Goal: Task Accomplishment & Management: Use online tool/utility

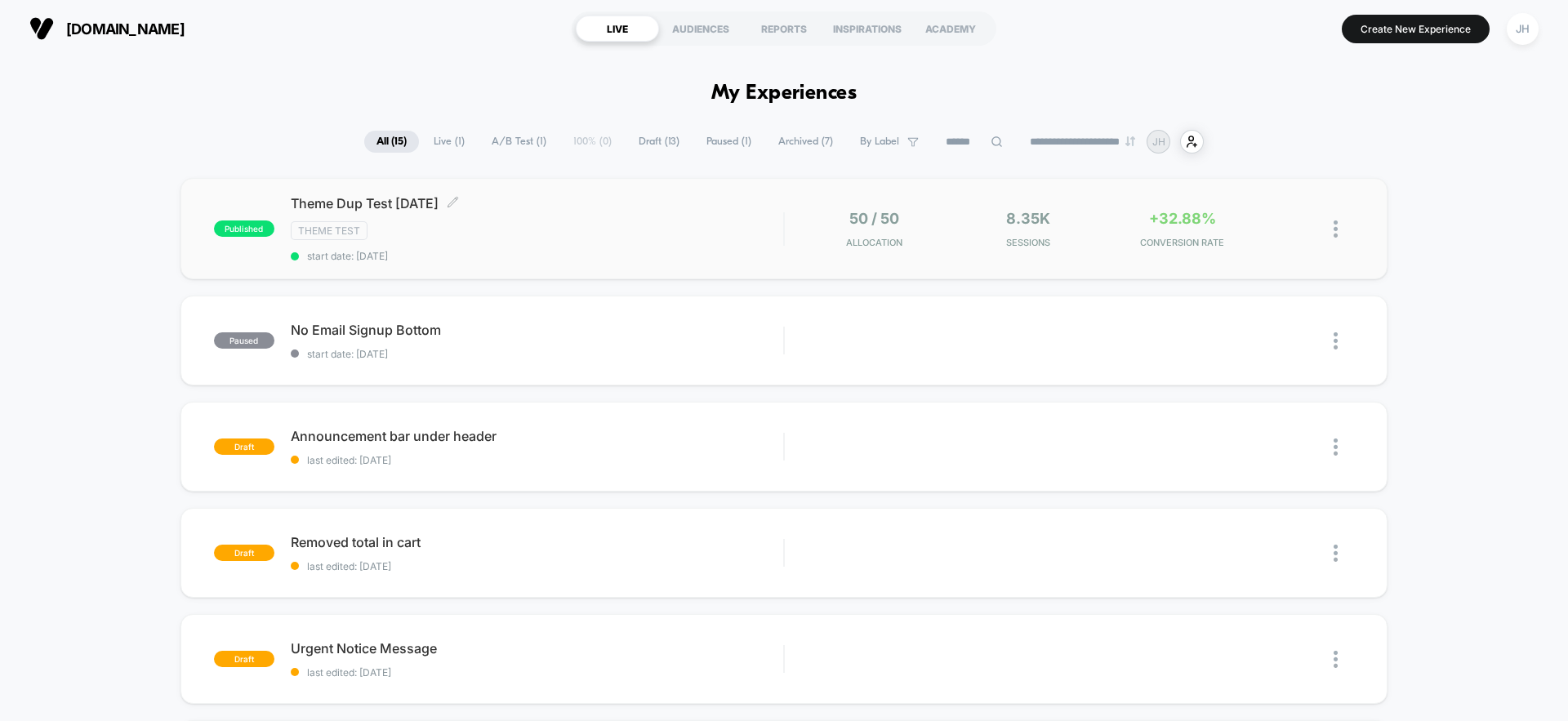
scroll to position [1, 0]
click at [944, 239] on div "50 / 50 Allocation" at bounding box center [874, 229] width 146 height 39
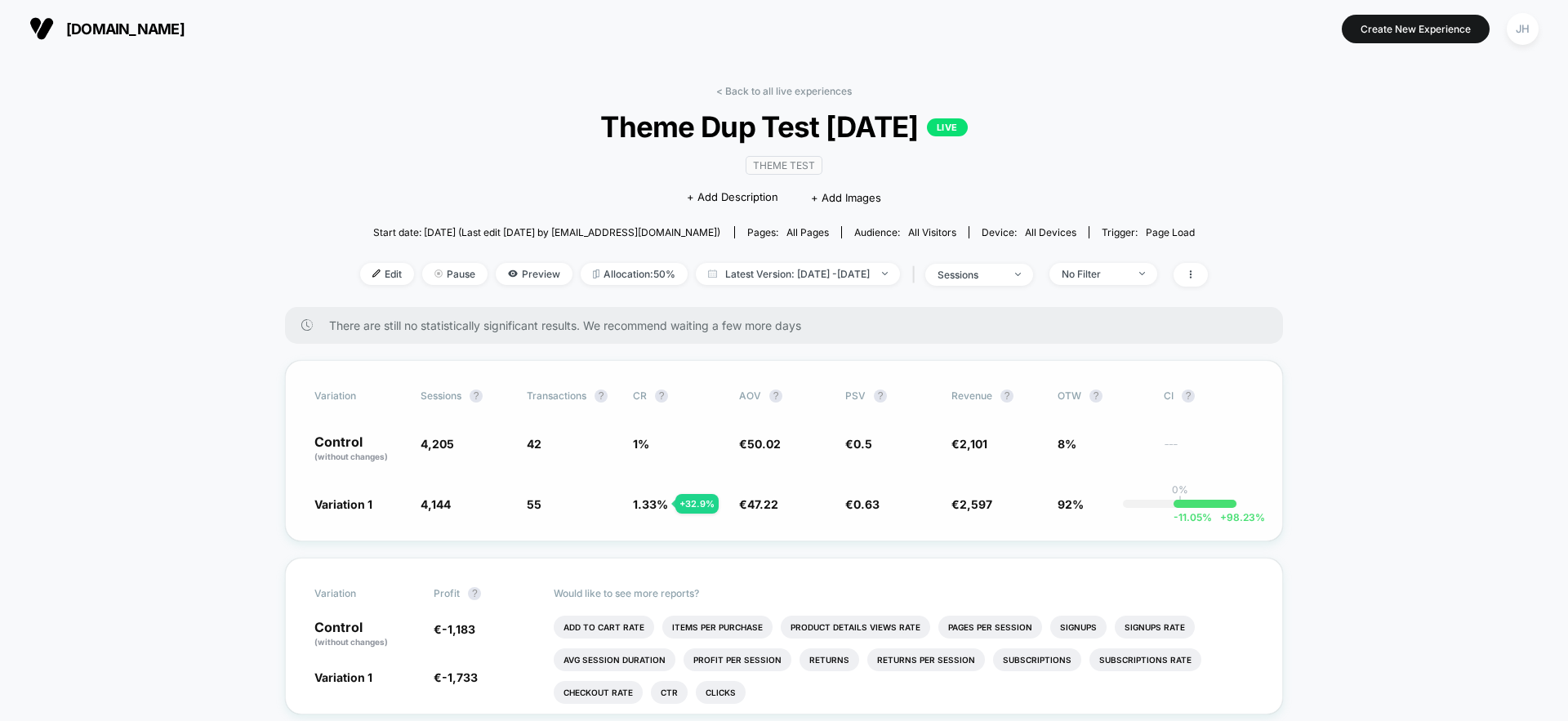
drag, startPoint x: 788, startPoint y: 508, endPoint x: 440, endPoint y: 449, distance: 353.0
click at [440, 449] on div "Variation Sessions ? Transactions ? CR ? AOV ? PSV ? Revenue ? OTW ? CI ? Contr…" at bounding box center [784, 451] width 998 height 182
click at [440, 449] on span "4,205" at bounding box center [438, 444] width 34 height 14
click at [746, 87] on link "< Back to all live experiences" at bounding box center [783, 91] width 135 height 13
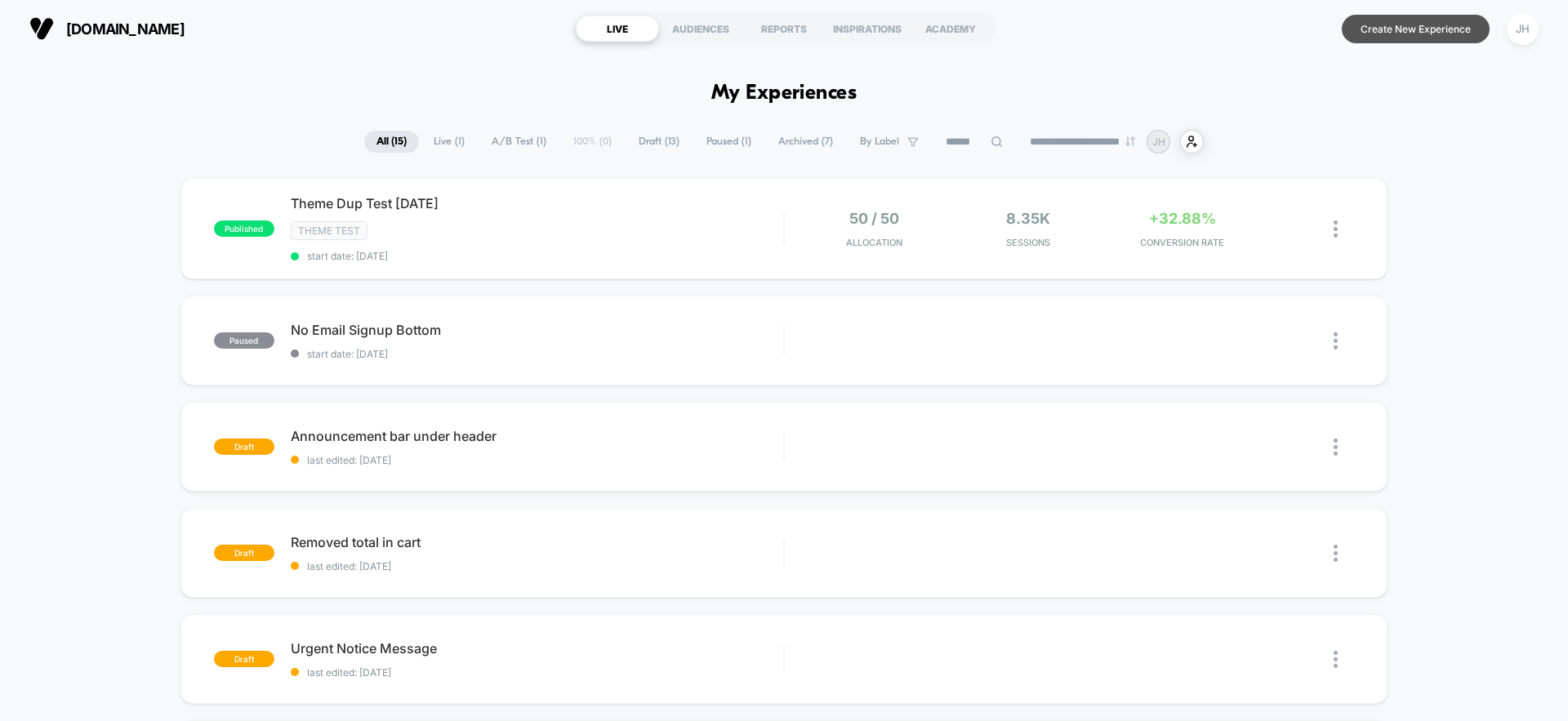
click at [1462, 16] on button "Create New Experience" at bounding box center [1416, 29] width 148 height 29
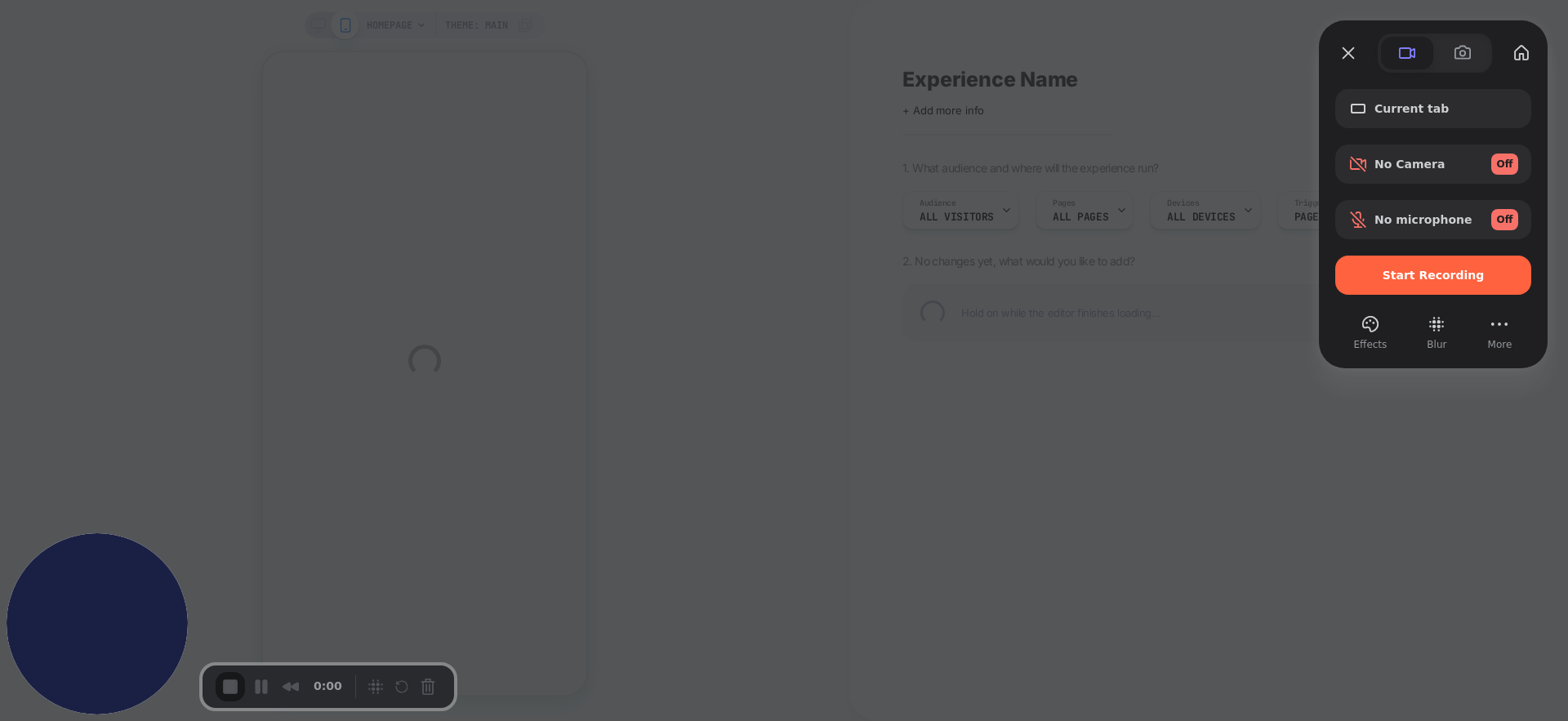
click at [1371, 282] on div "Start Recording" at bounding box center [1433, 275] width 196 height 39
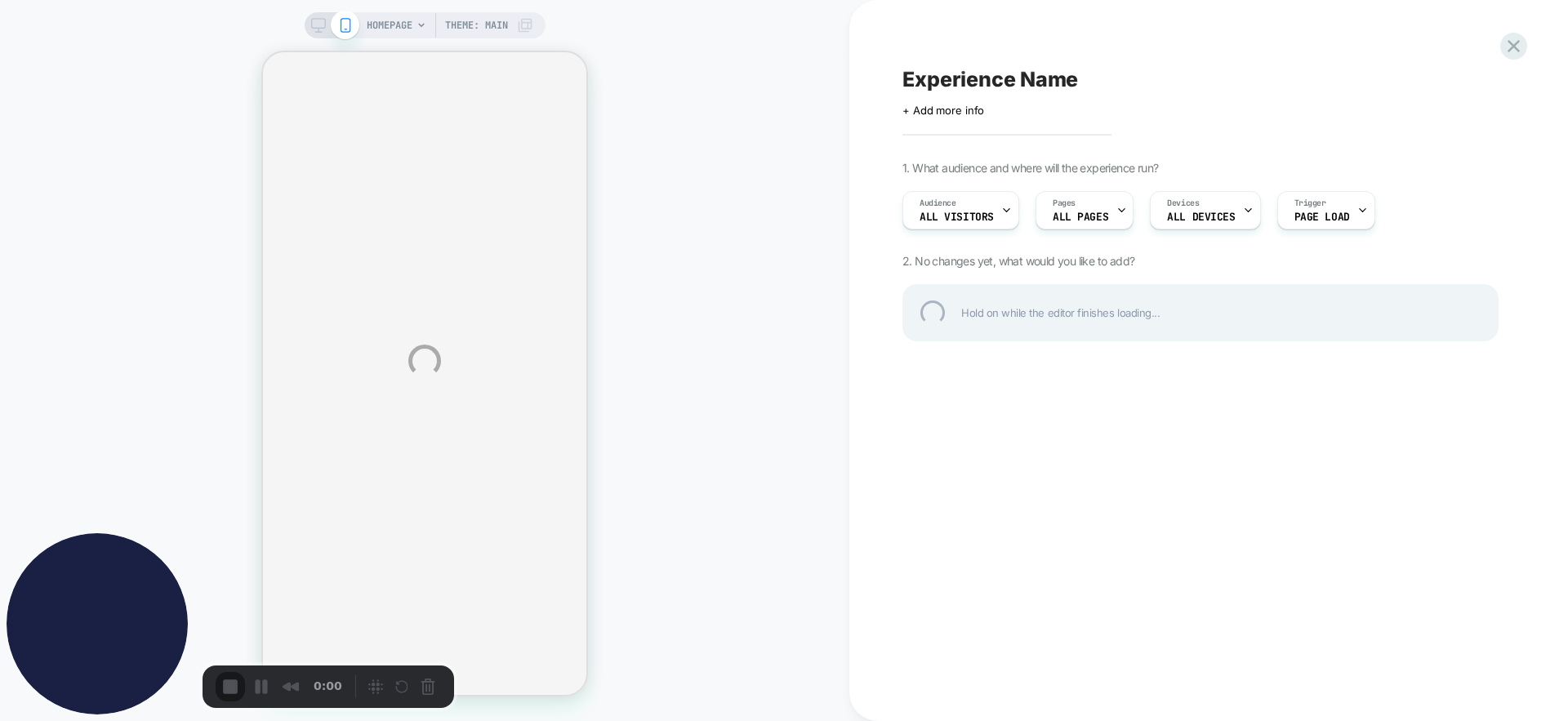
click at [956, 198] on div "HOMEPAGE Theme: MAIN Experience Name Click to edit experience details + Add mor…" at bounding box center [784, 360] width 1568 height 721
click at [962, 208] on div "HOMEPAGE Theme: MAIN Experience Name Click to edit experience details + Add mor…" at bounding box center [784, 360] width 1568 height 721
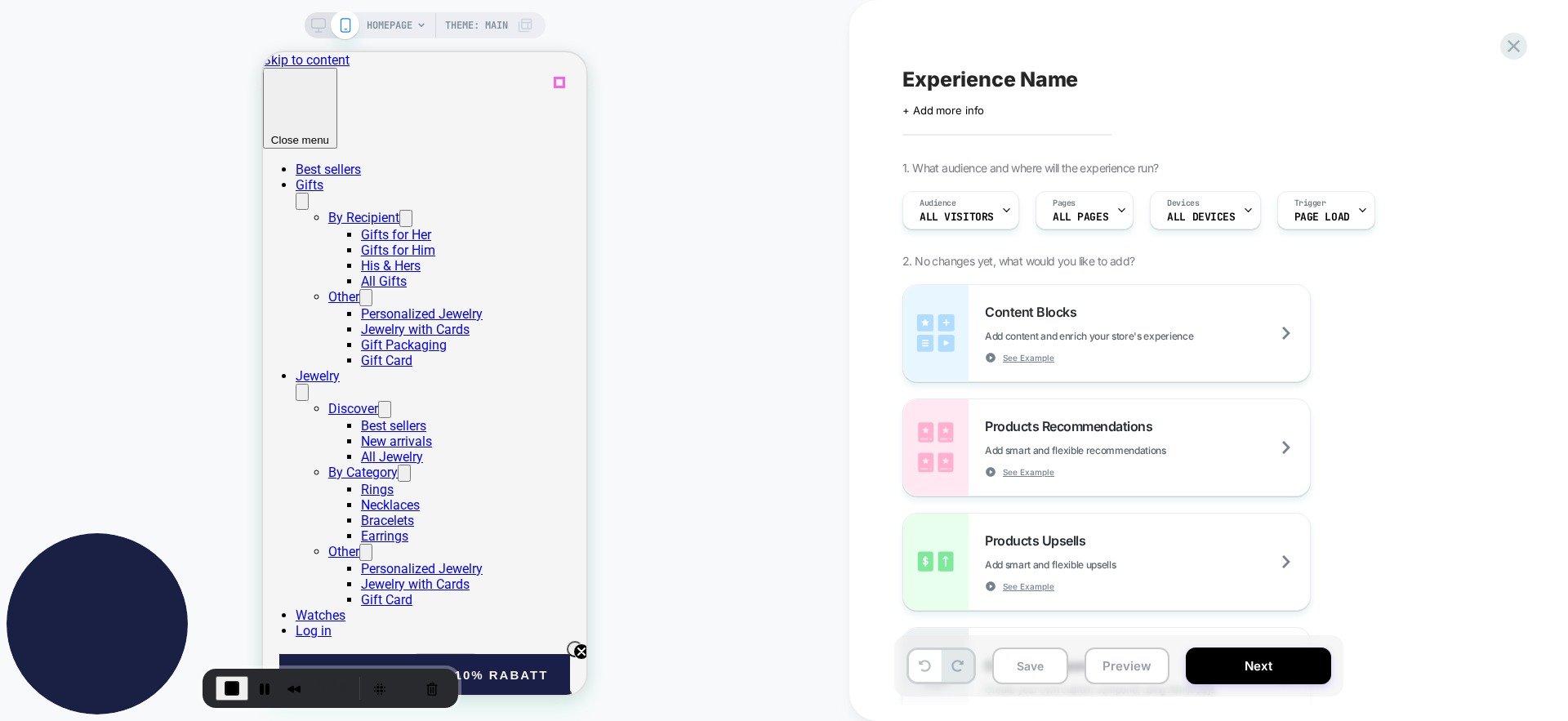
click at [956, 205] on div "Audience All Visitors" at bounding box center [956, 210] width 107 height 37
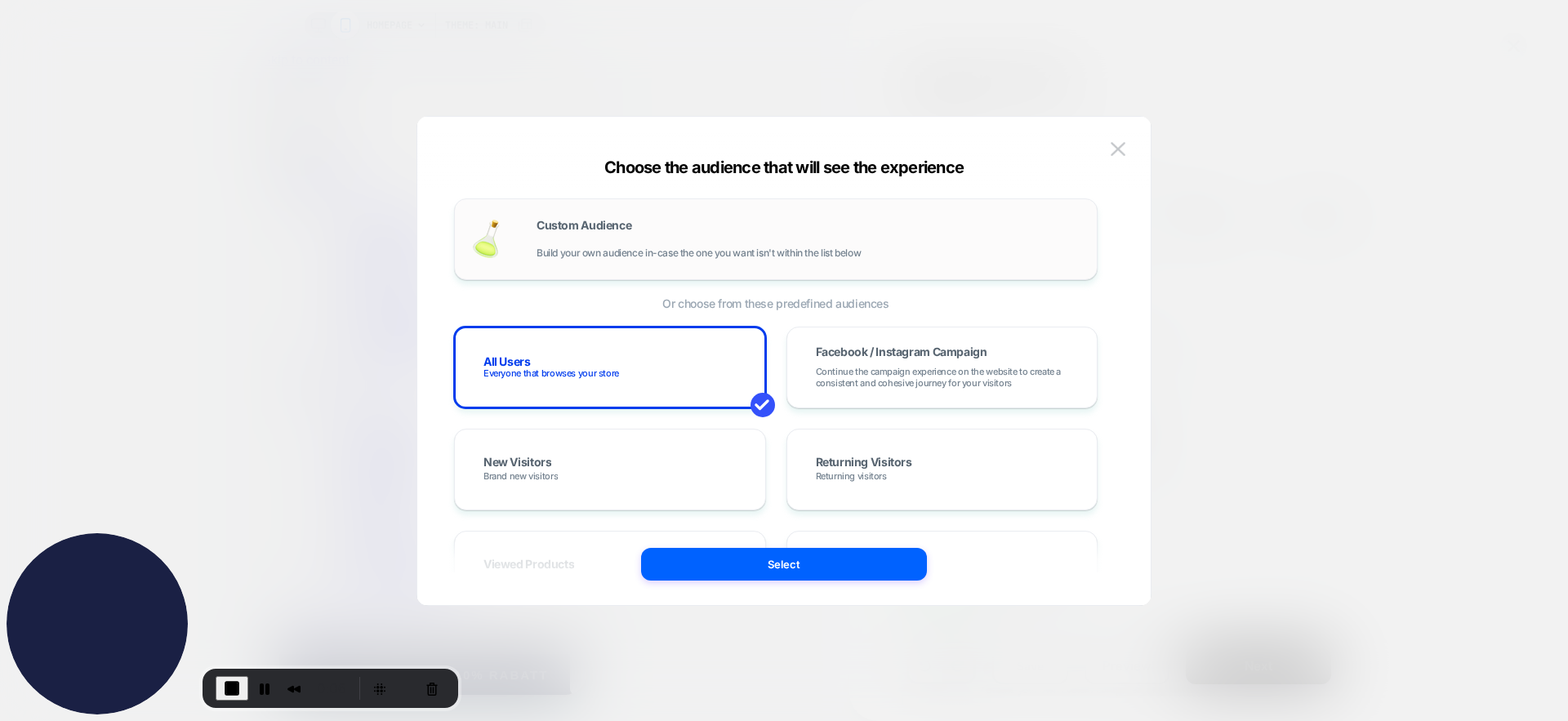
click at [619, 255] on span "Build your own audience in-case the one you want isn't within the list below" at bounding box center [699, 253] width 324 height 12
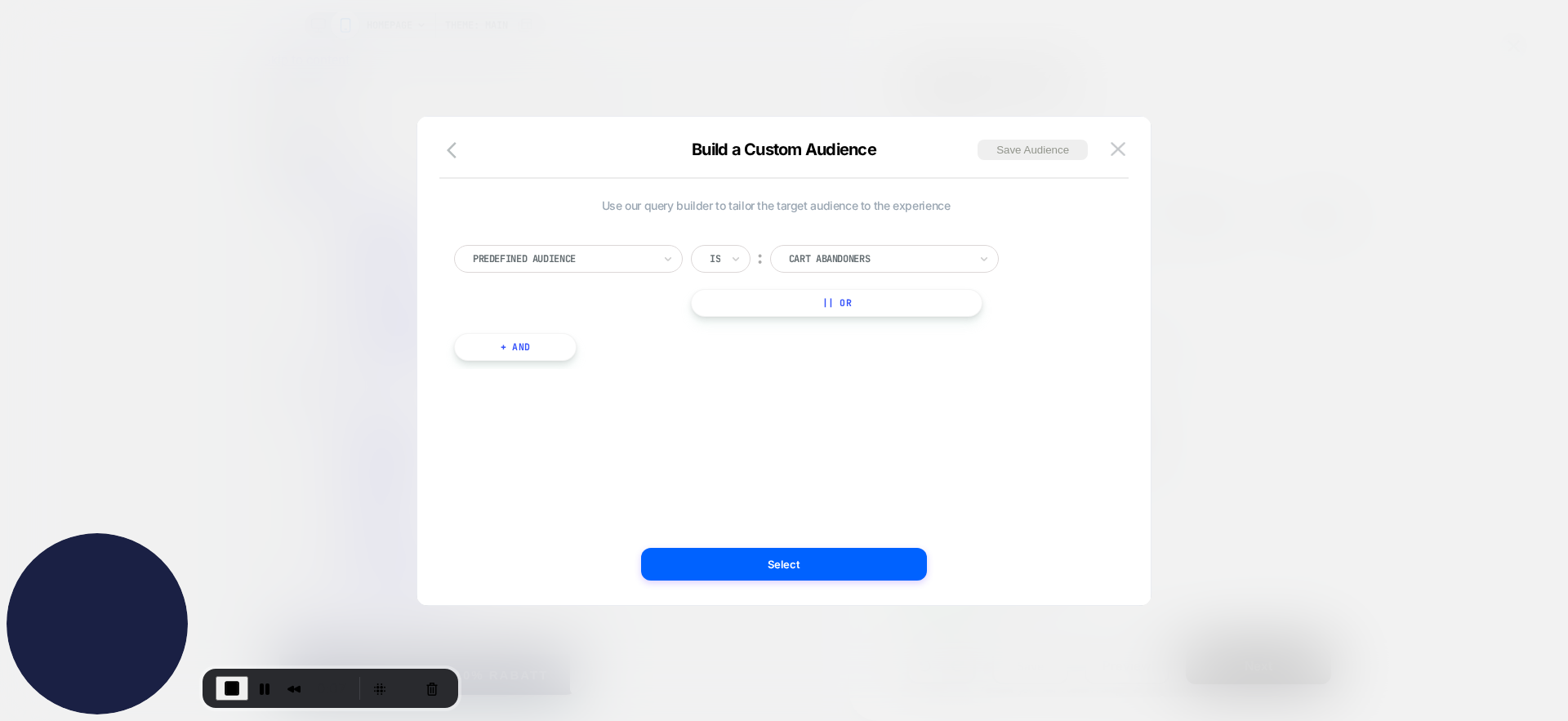
click at [586, 252] on div at bounding box center [563, 258] width 180 height 14
type input "*******"
click at [571, 324] on div "Country" at bounding box center [576, 325] width 213 height 26
click at [871, 259] on div at bounding box center [879, 258] width 180 height 14
type input "*****"
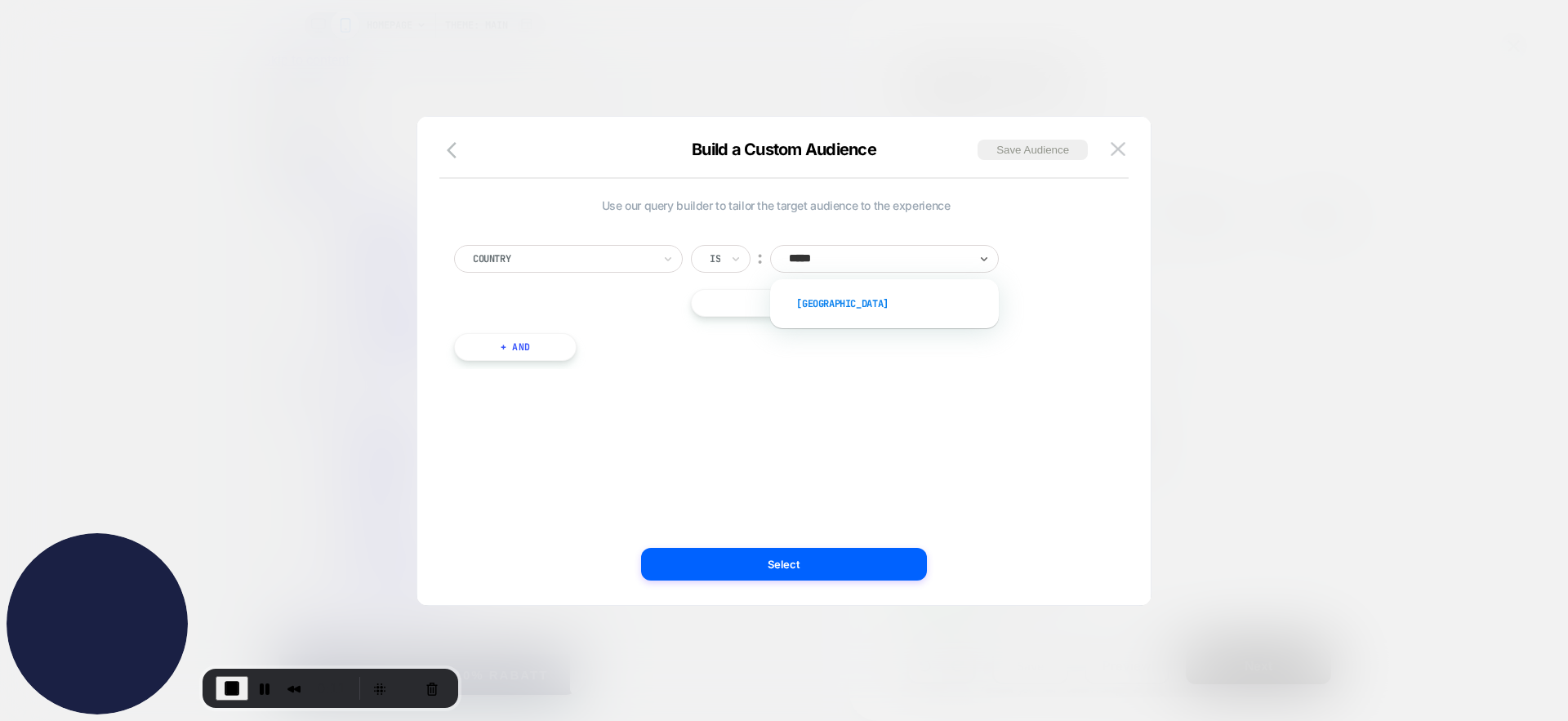
click at [860, 295] on div "[GEOGRAPHIC_DATA]" at bounding box center [892, 303] width 213 height 26
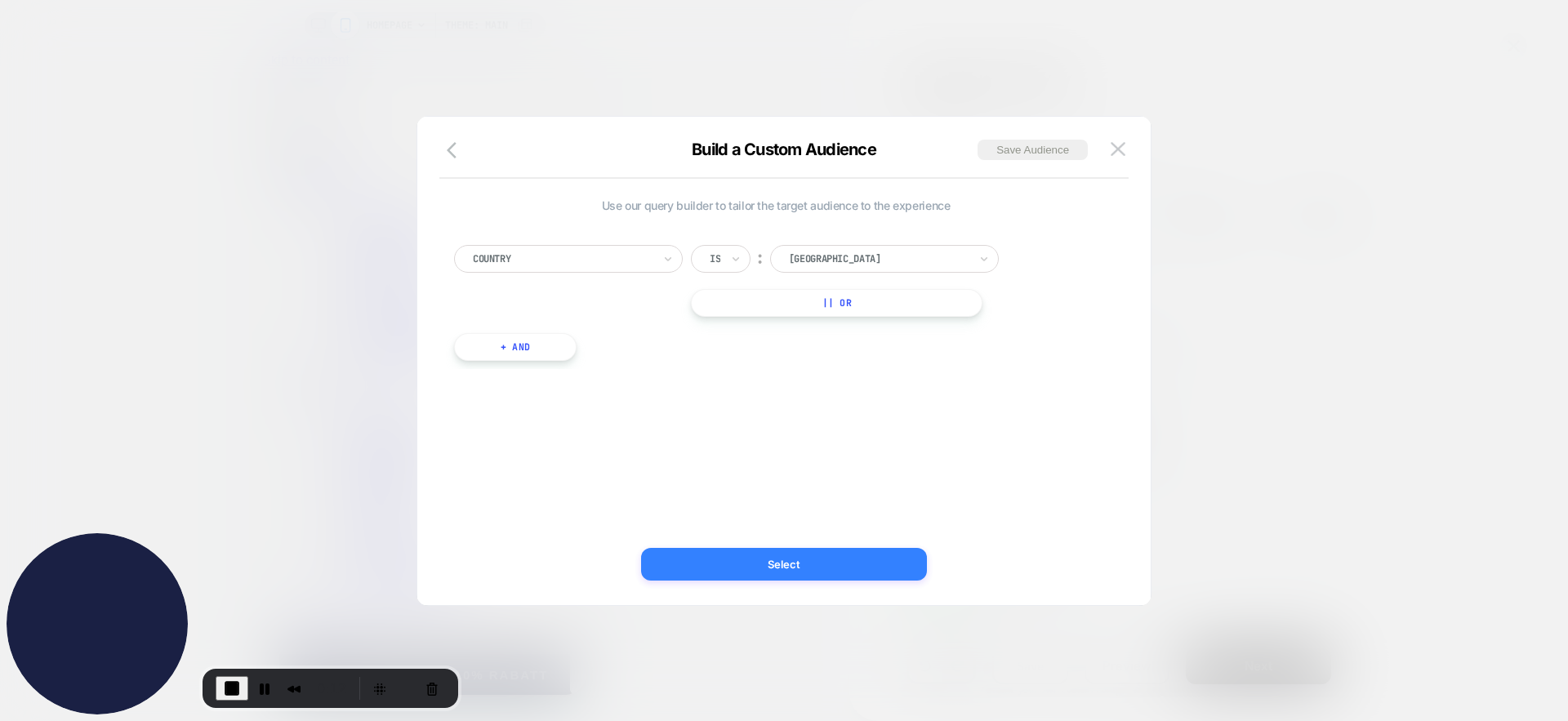
click at [818, 557] on button "Select" at bounding box center [784, 564] width 286 height 33
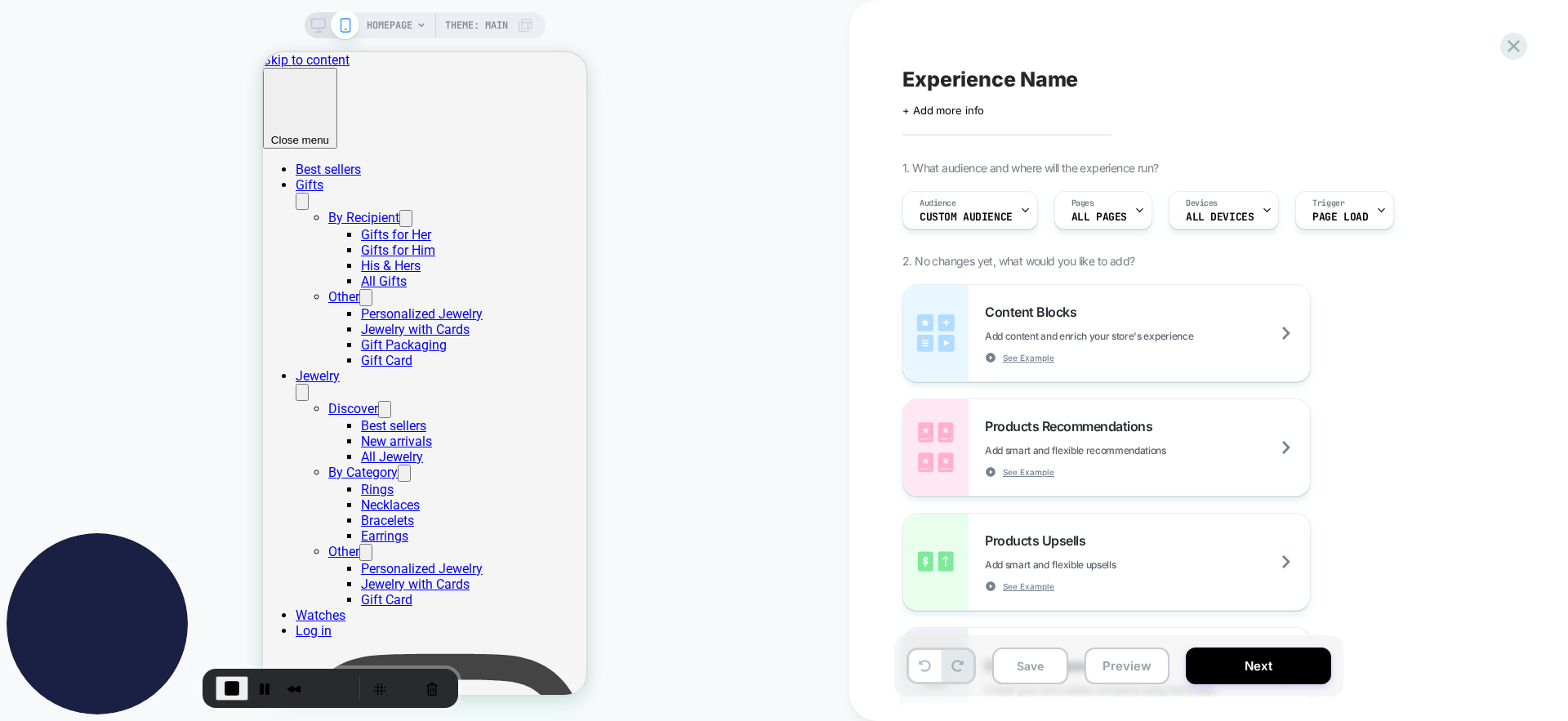
select select "**********"
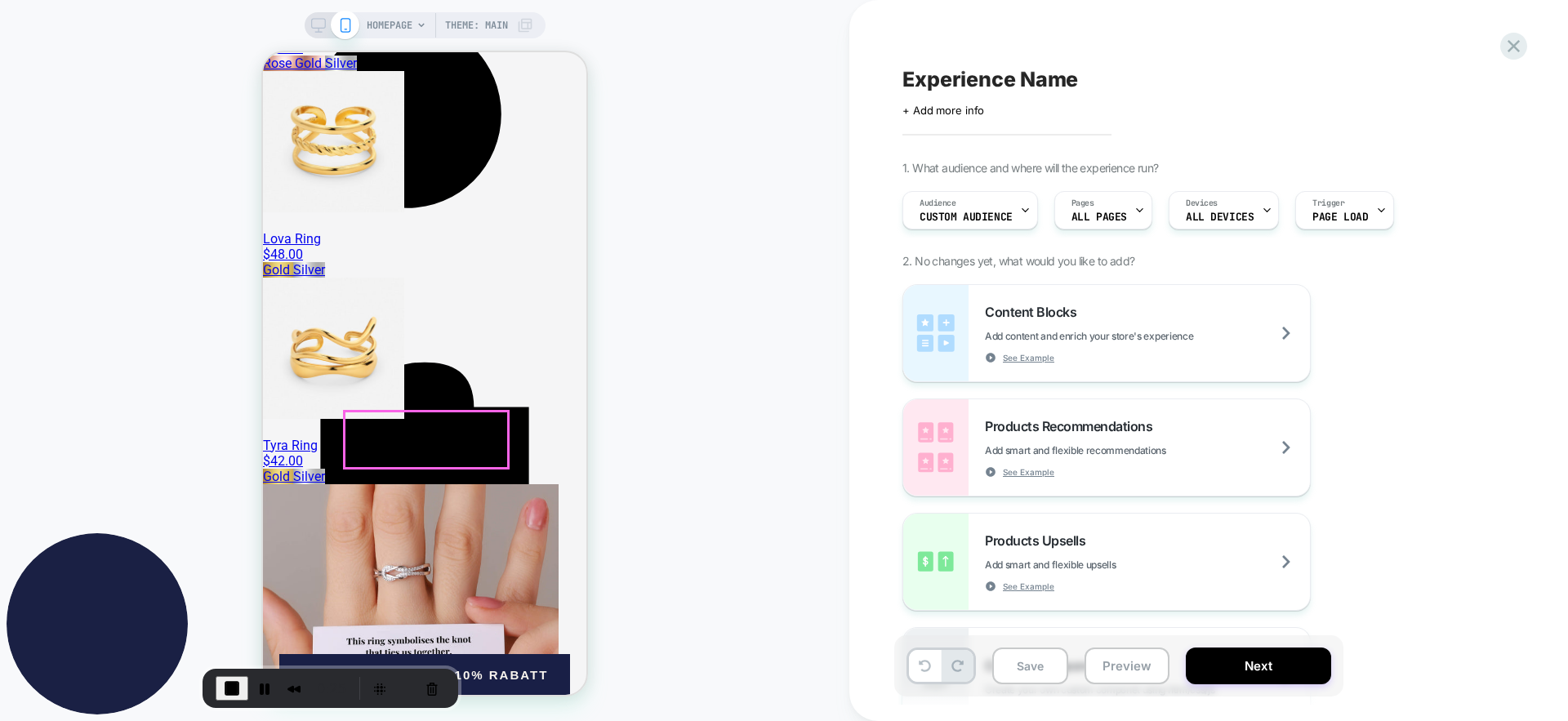
scroll to position [4251, 0]
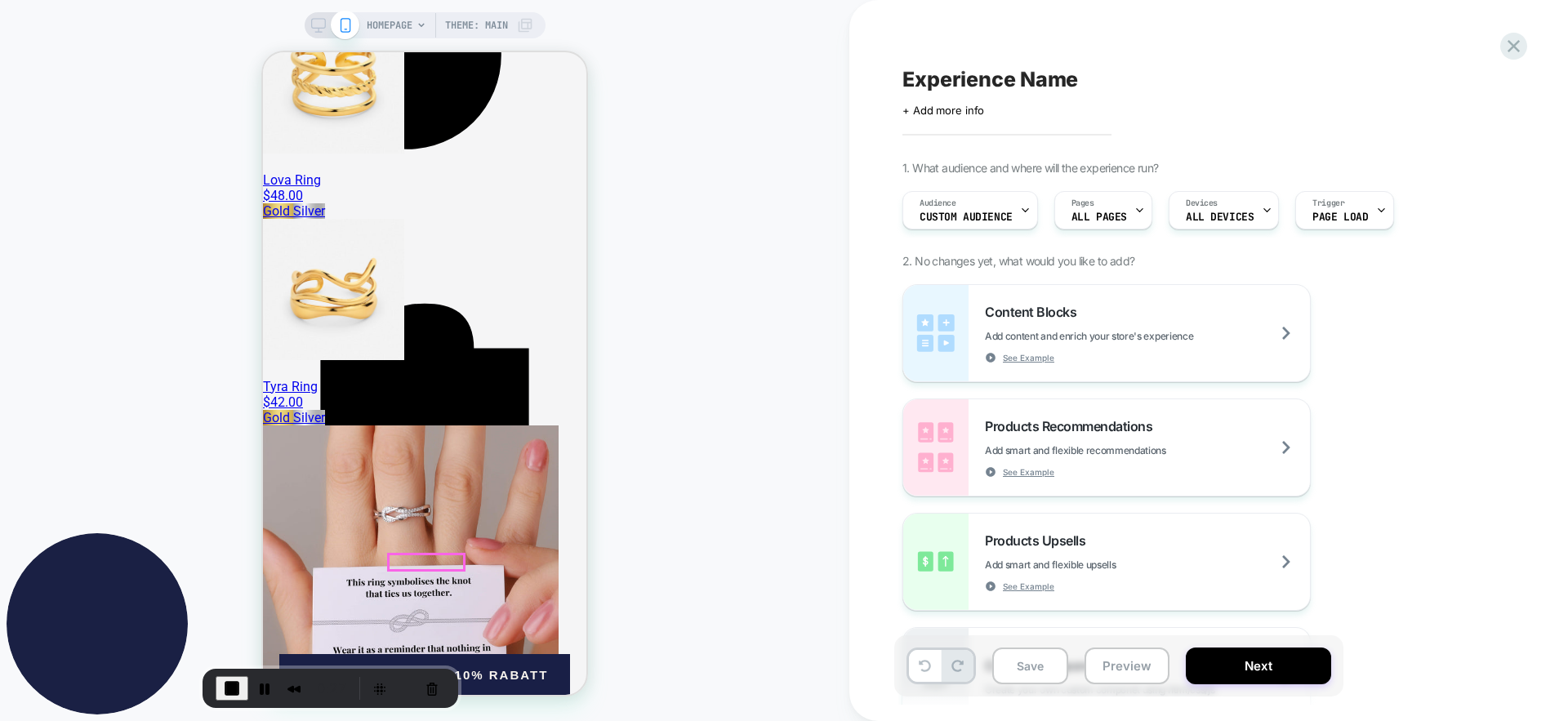
click at [231, 683] on span "End Recording" at bounding box center [231, 688] width 19 height 19
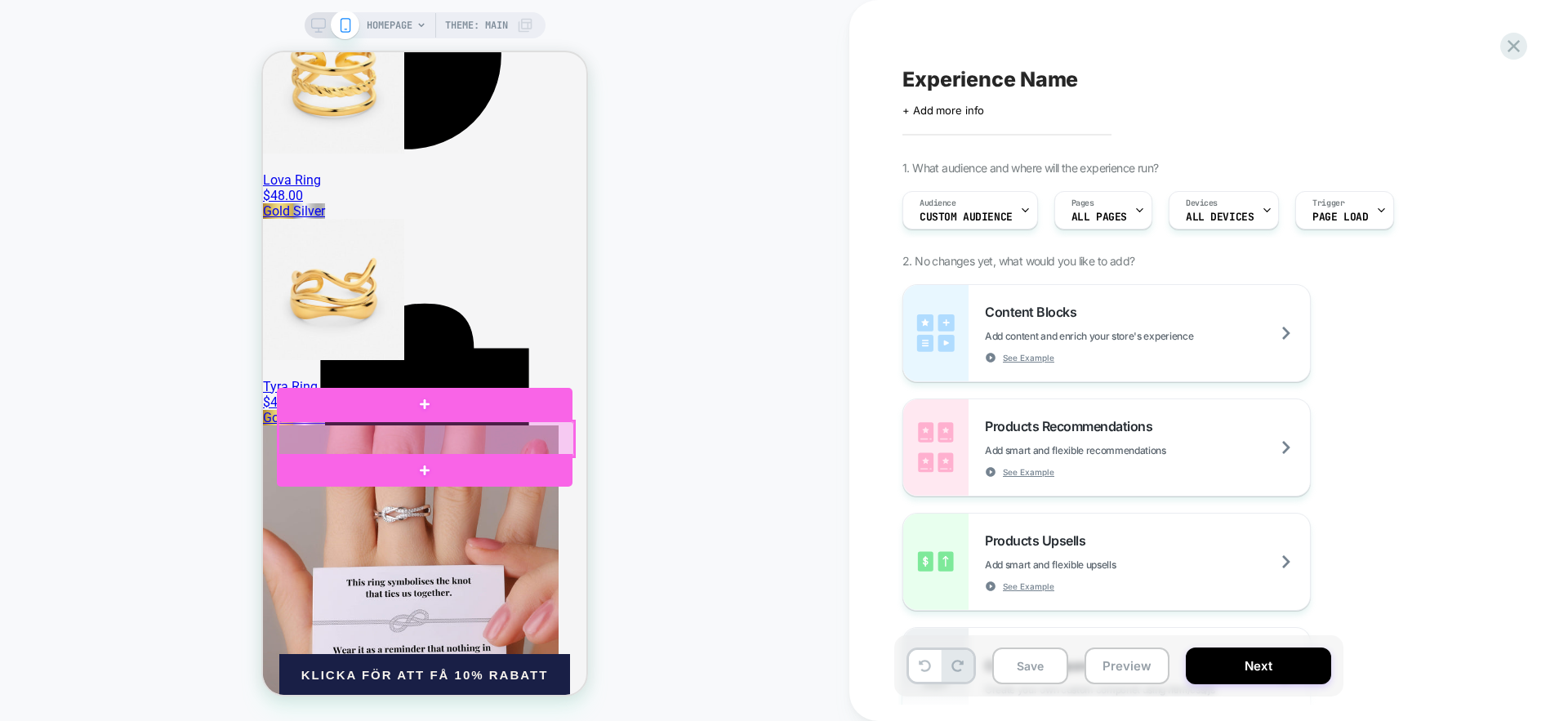
click at [482, 431] on div at bounding box center [426, 439] width 296 height 35
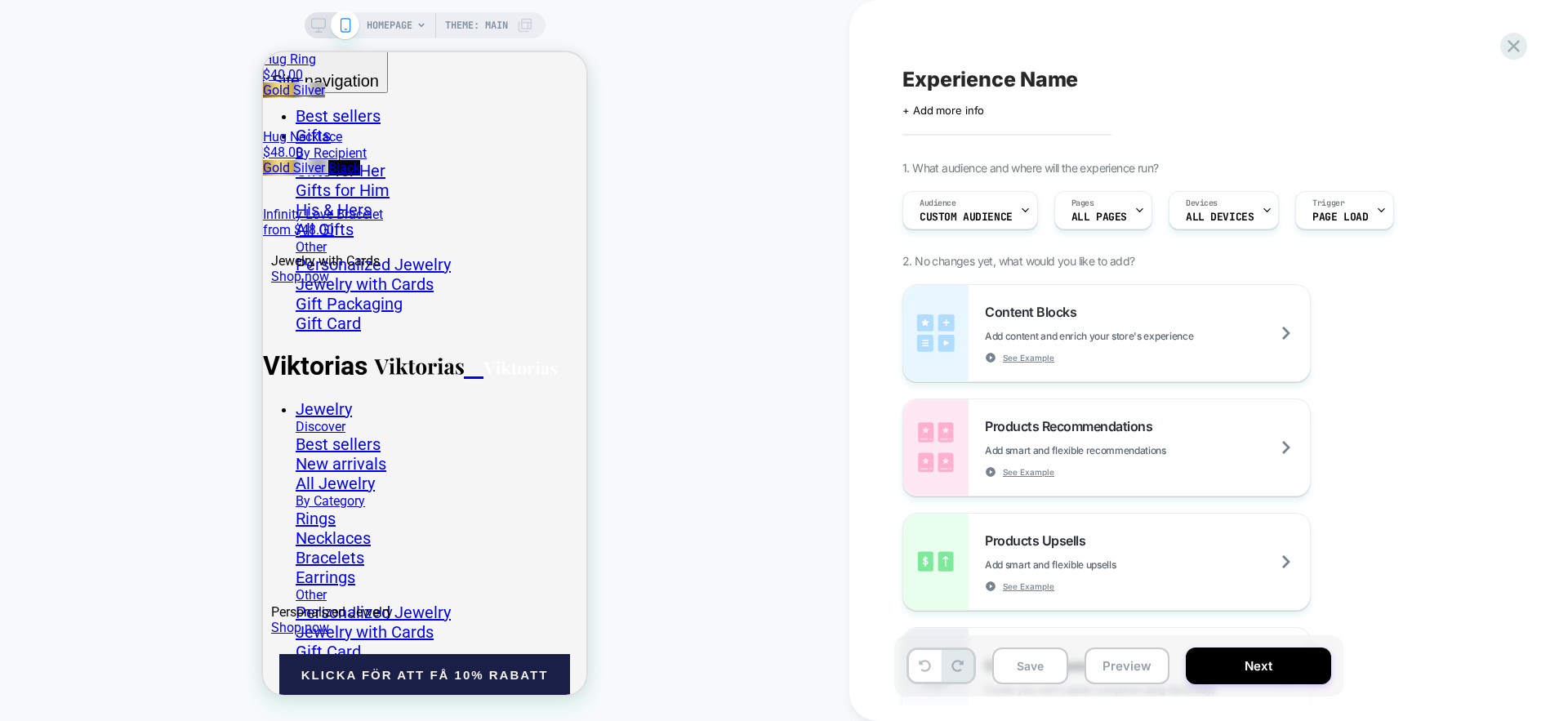
scroll to position [3058, 0]
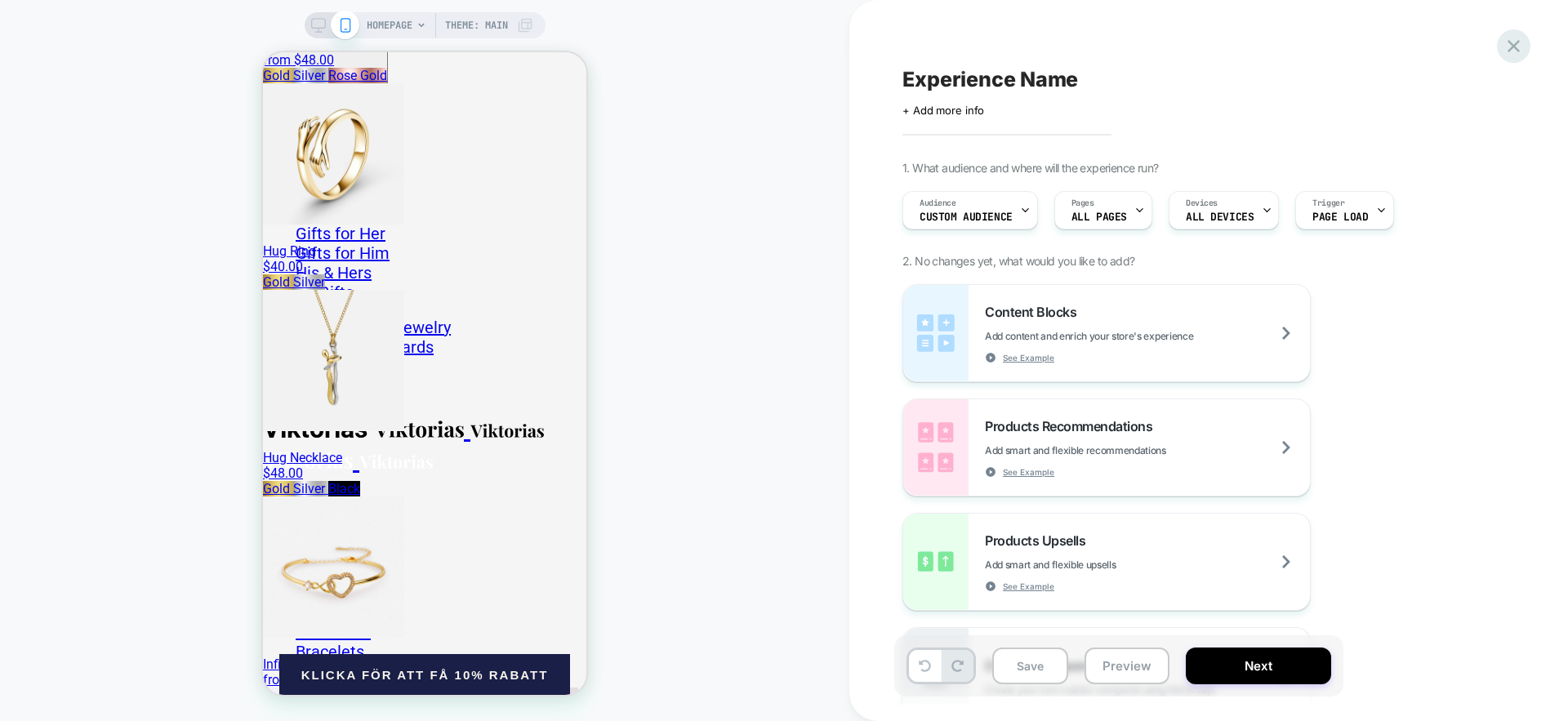
click at [1508, 45] on icon at bounding box center [1513, 46] width 22 height 22
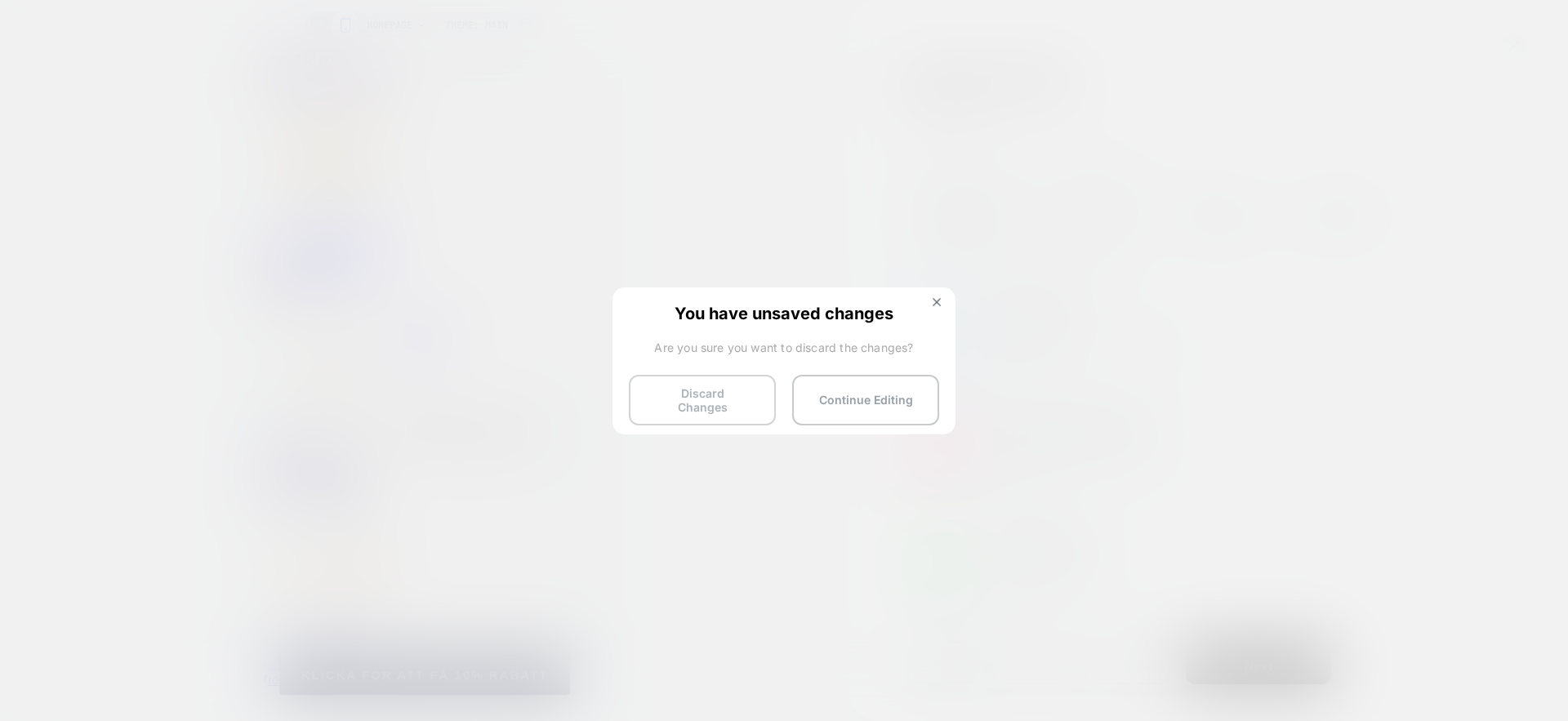
click at [722, 413] on button "Discard Changes" at bounding box center [702, 400] width 147 height 50
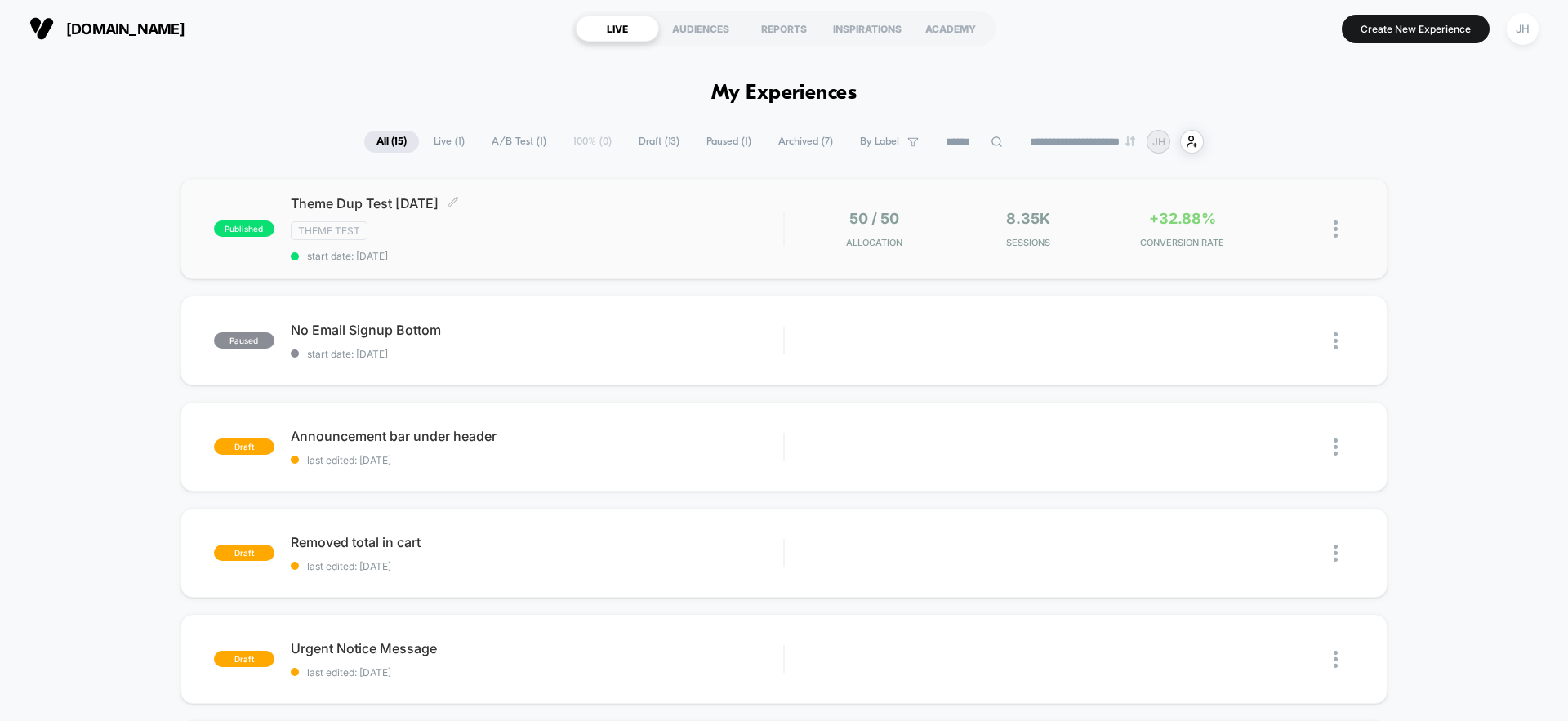
click at [613, 204] on span "Theme Dup Test [DATE] Click to edit experience details" at bounding box center [537, 203] width 492 height 16
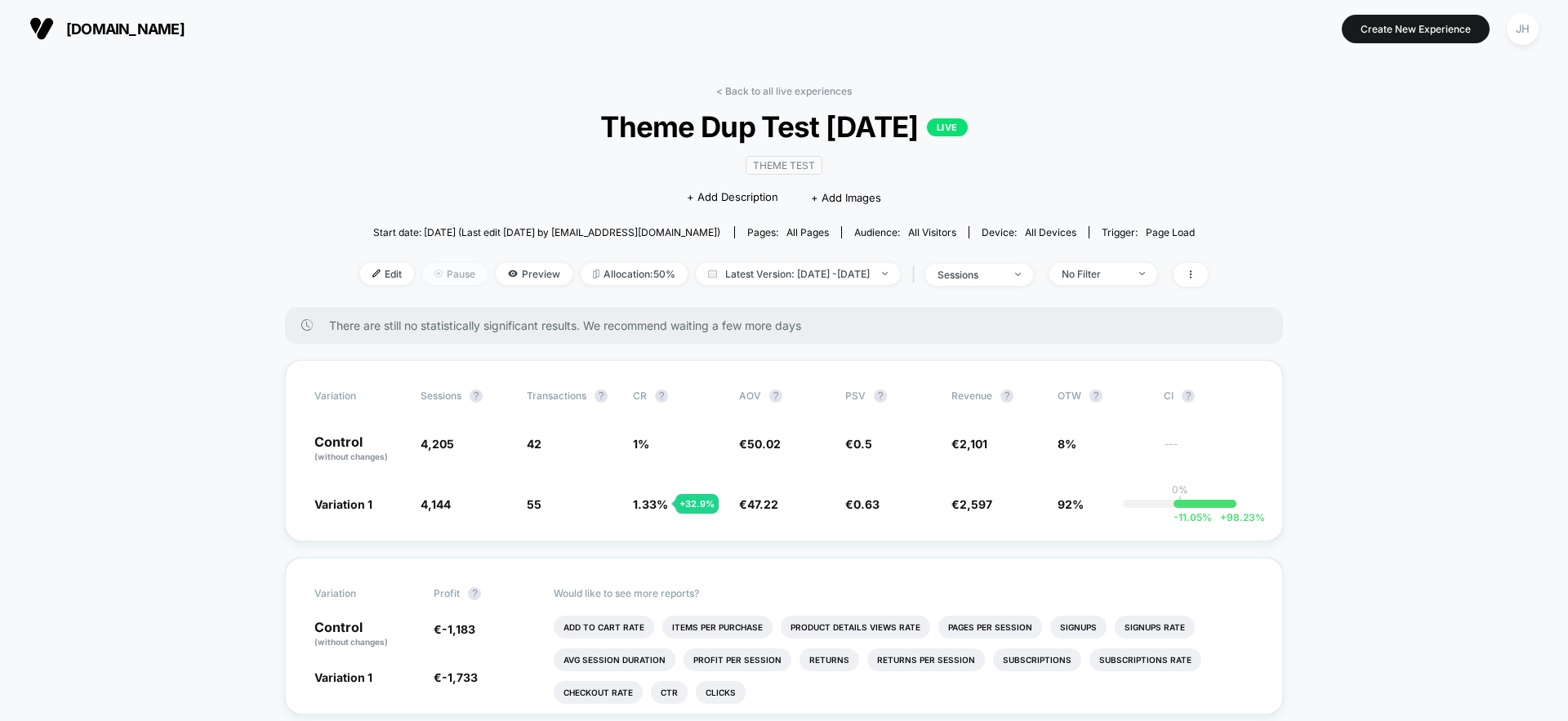
click at [440, 275] on span "Pause" at bounding box center [455, 274] width 66 height 22
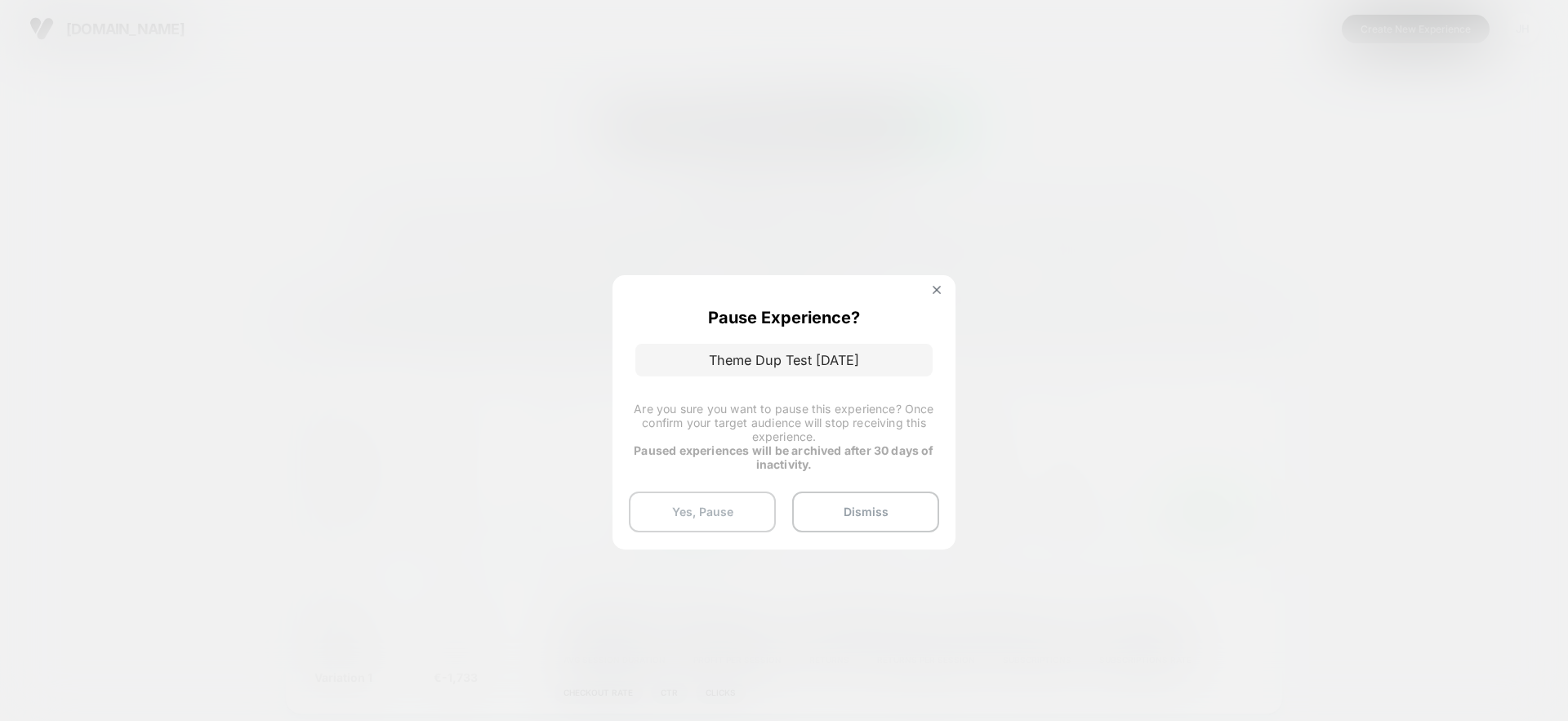
click at [738, 505] on button "Yes, Pause" at bounding box center [702, 512] width 147 height 41
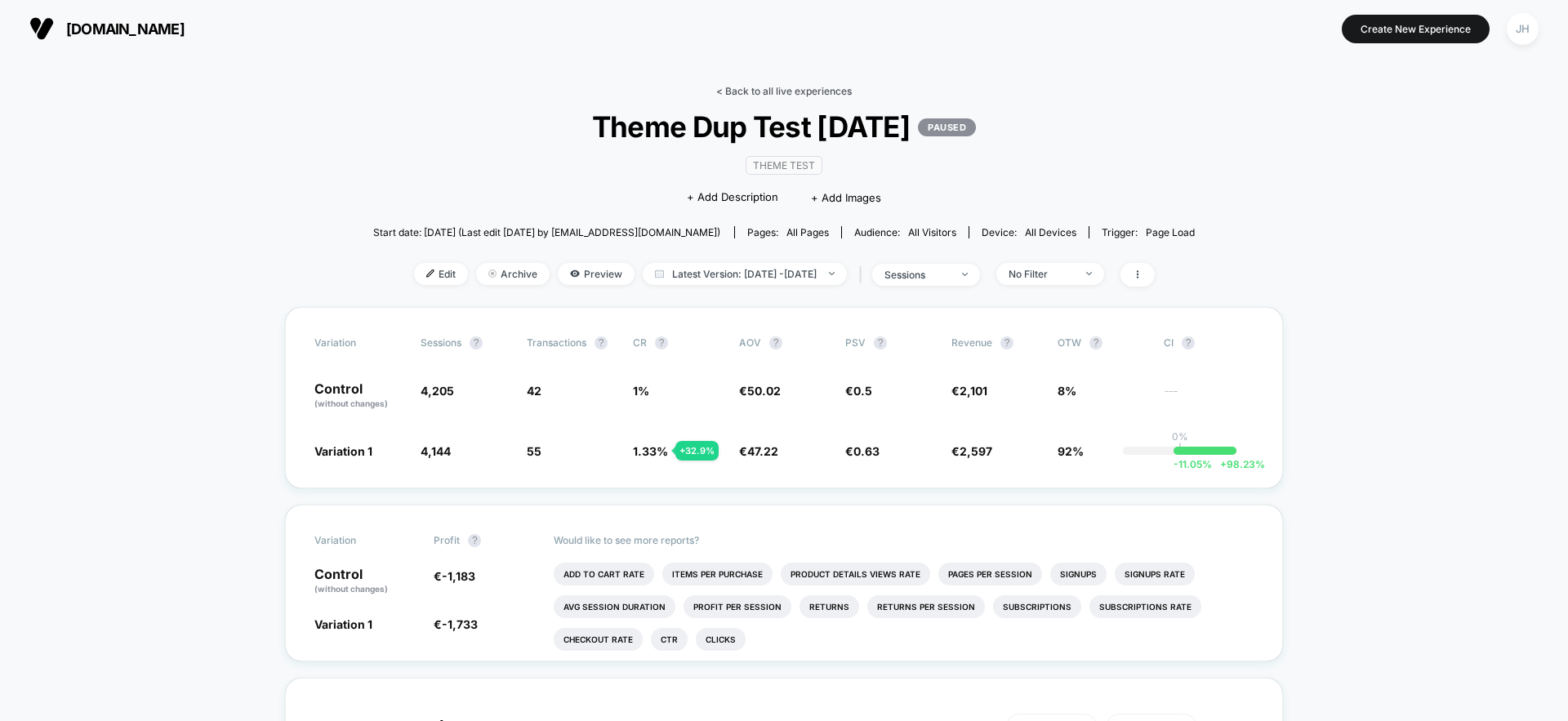
click at [786, 87] on link "< Back to all live experiences" at bounding box center [783, 91] width 135 height 13
